Goal: Task Accomplishment & Management: Use online tool/utility

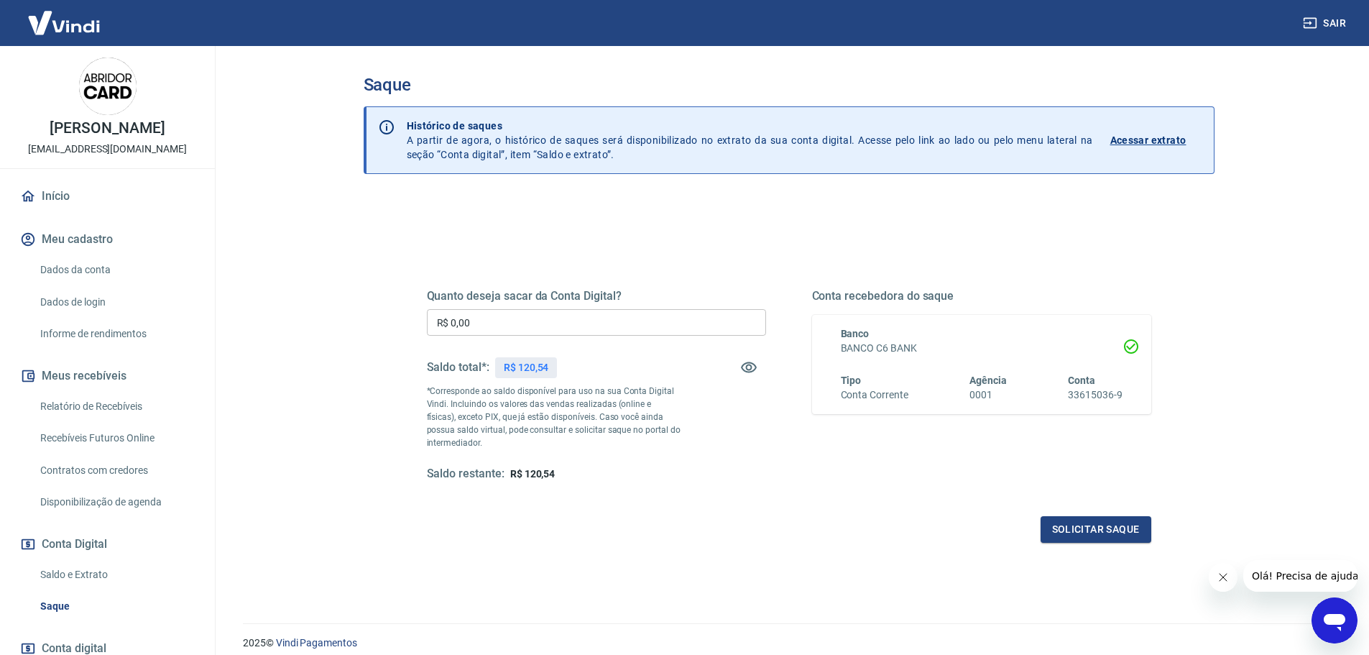
click at [529, 325] on input "R$ 0,00" at bounding box center [596, 322] width 339 height 27
type input "R$ 120,54"
click at [1131, 533] on button "Solicitar saque" at bounding box center [1096, 529] width 111 height 27
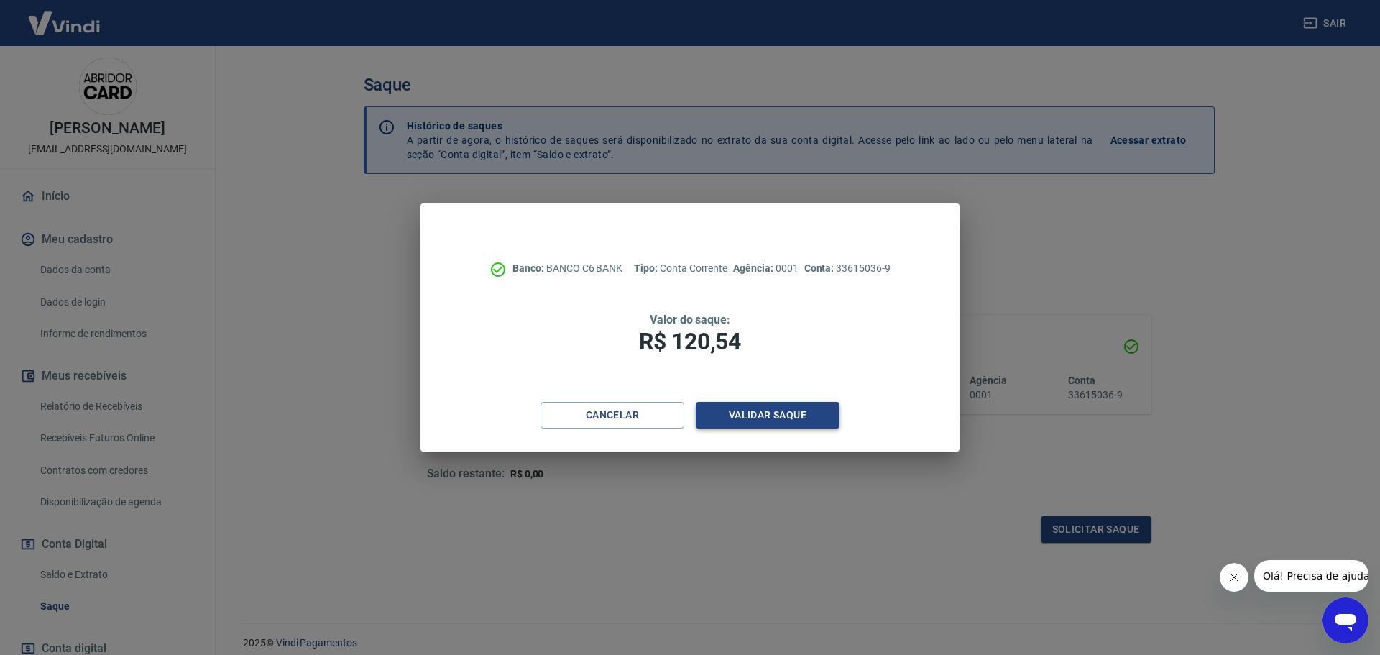
click at [712, 410] on button "Validar saque" at bounding box center [768, 415] width 144 height 27
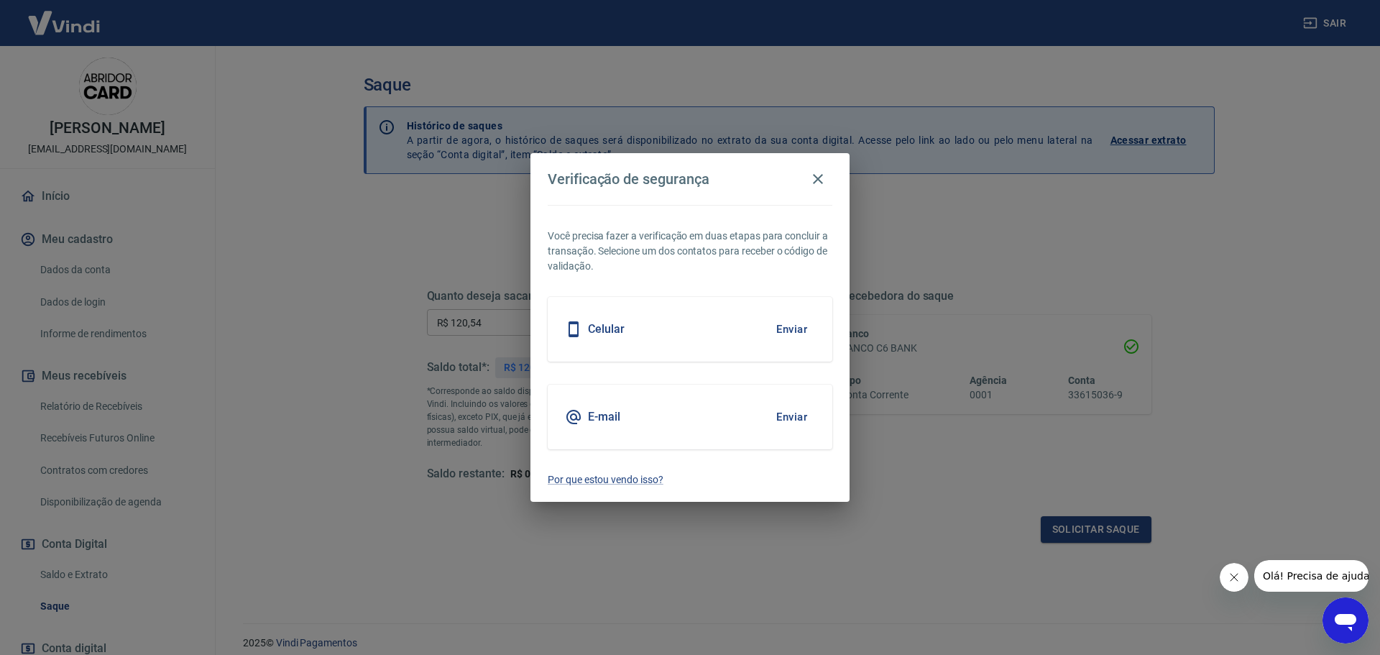
click at [777, 423] on button "Enviar" at bounding box center [791, 417] width 47 height 30
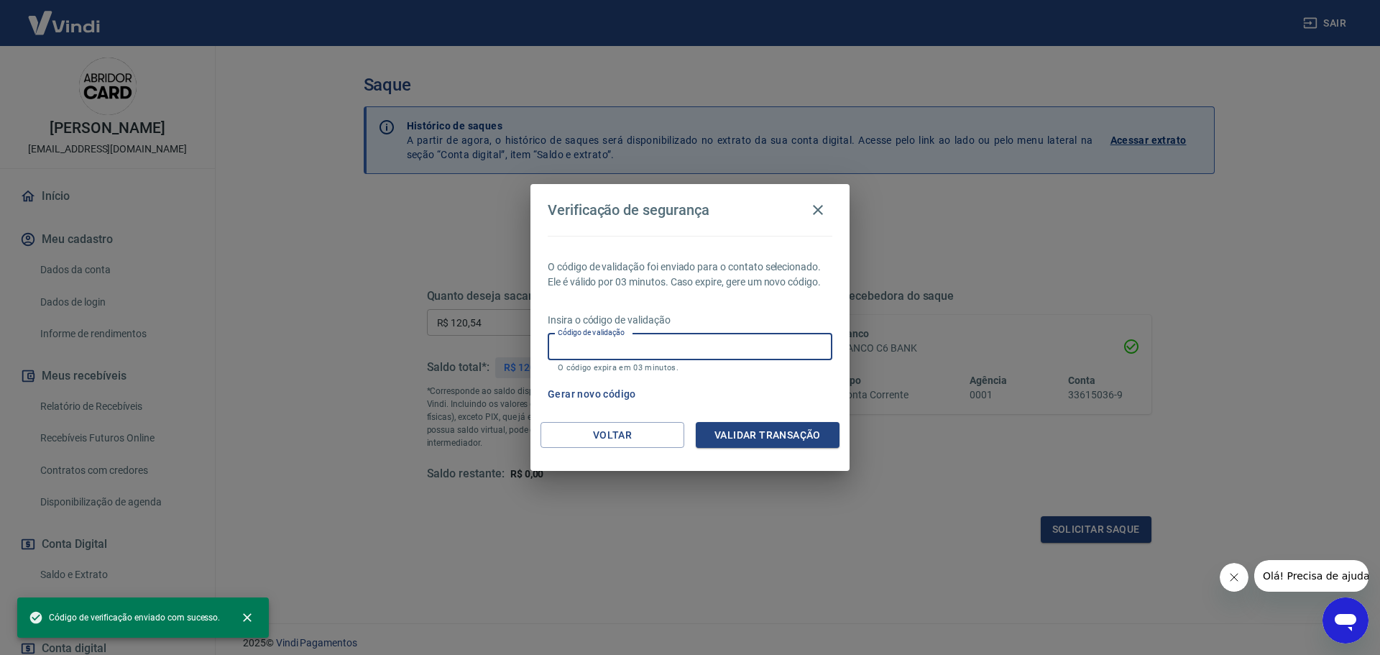
click at [675, 343] on input "Código de validação" at bounding box center [690, 346] width 285 height 27
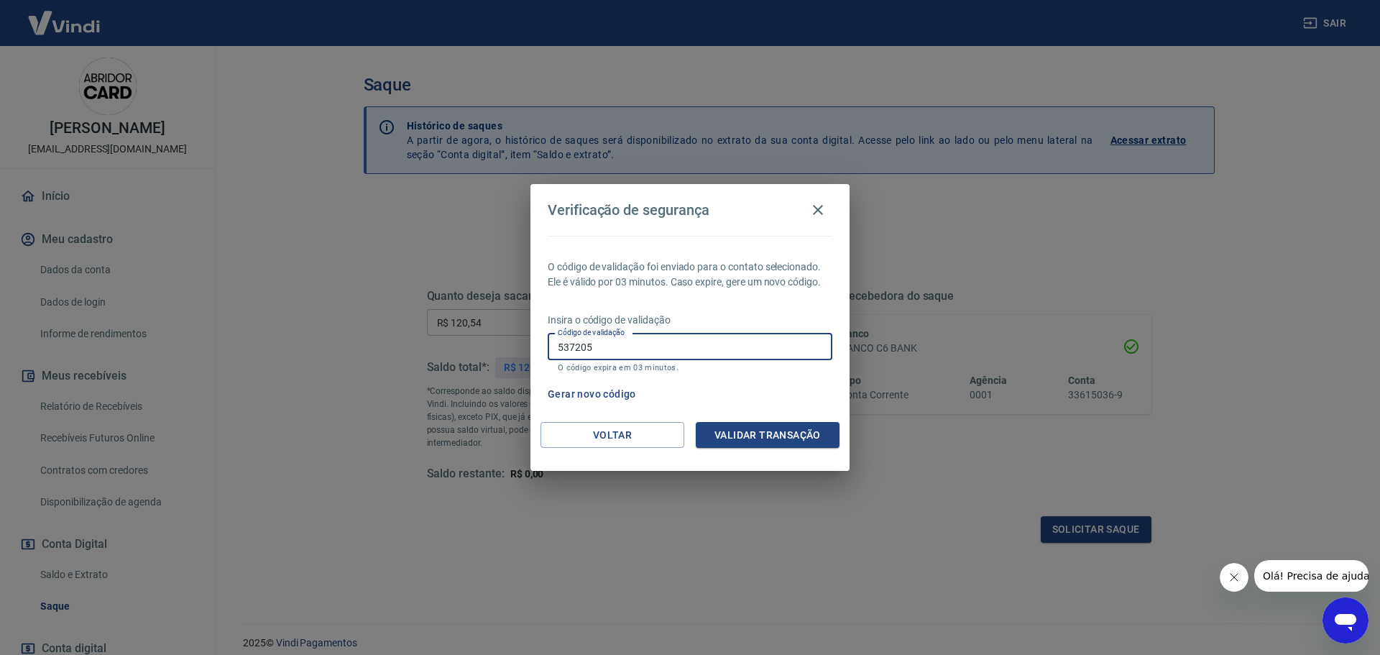
type input "537205"
click at [799, 438] on button "Validar transação" at bounding box center [768, 435] width 144 height 27
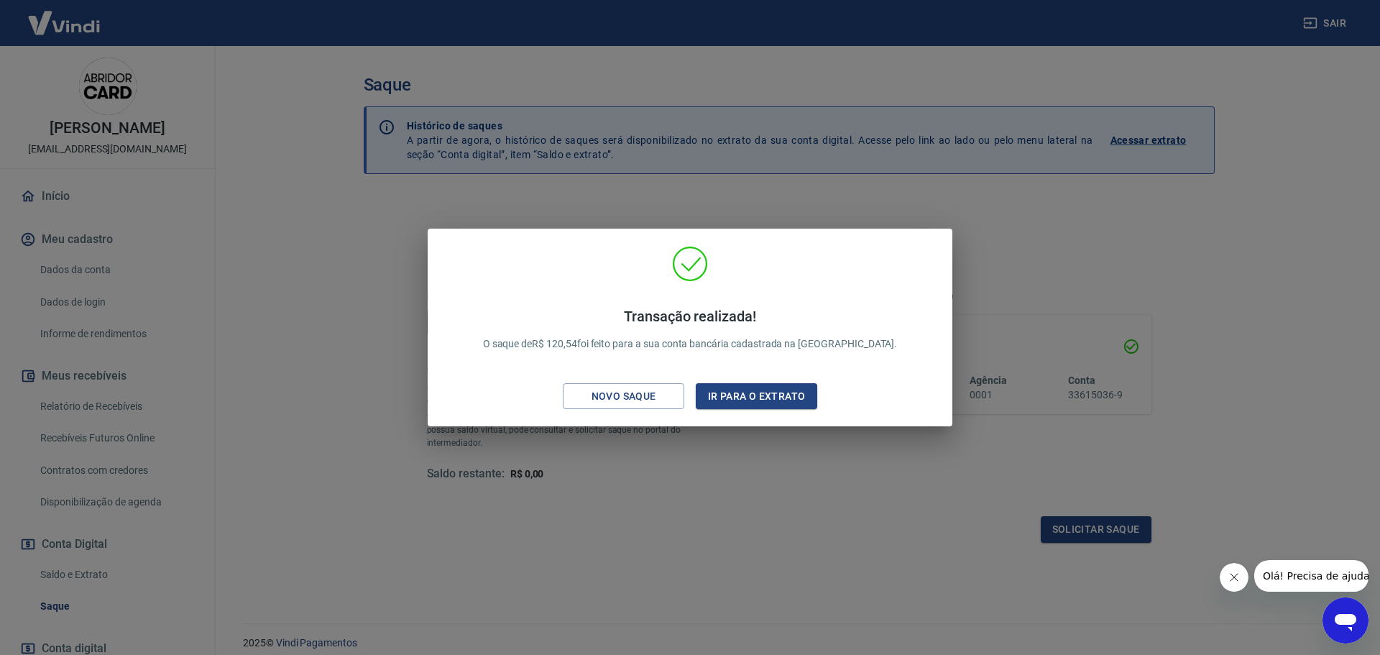
click at [929, 516] on div "Transação realizada! O saque de R$ 120,54 foi feito para a sua conta bancária c…" at bounding box center [690, 327] width 1380 height 655
